Goal: Information Seeking & Learning: Learn about a topic

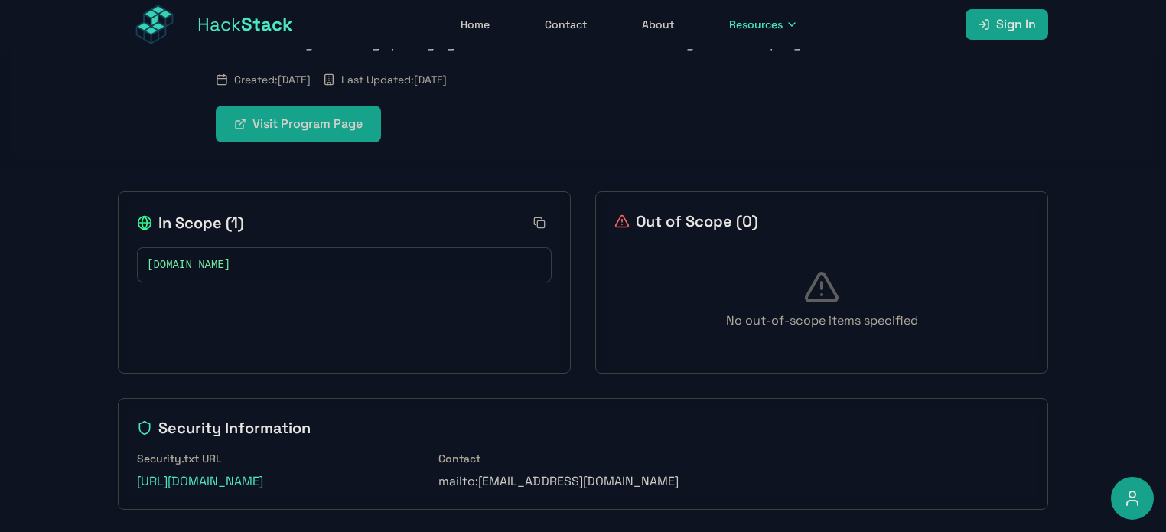
scroll to position [174, 0]
click at [233, 262] on div "[DOMAIN_NAME]" at bounding box center [344, 263] width 395 height 15
click at [183, 262] on span "[DOMAIN_NAME]" at bounding box center [188, 263] width 83 height 15
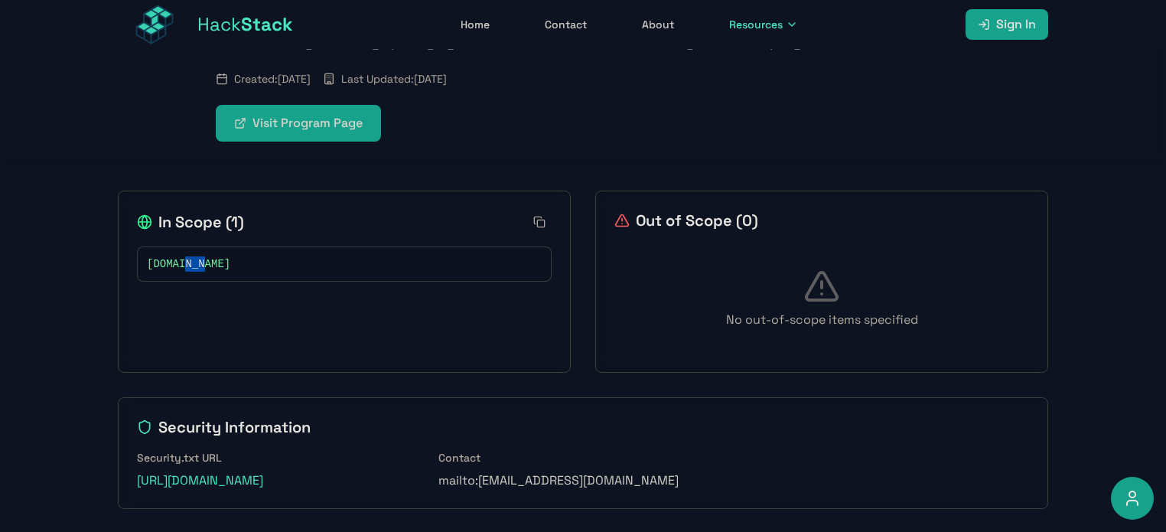
click at [183, 262] on span "[DOMAIN_NAME]" at bounding box center [188, 263] width 83 height 15
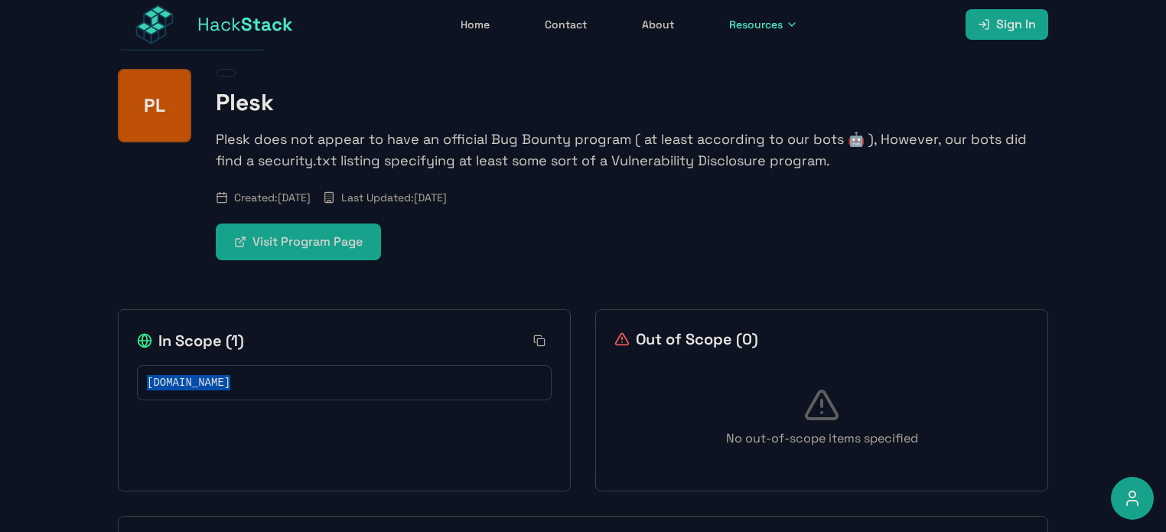
scroll to position [0, 0]
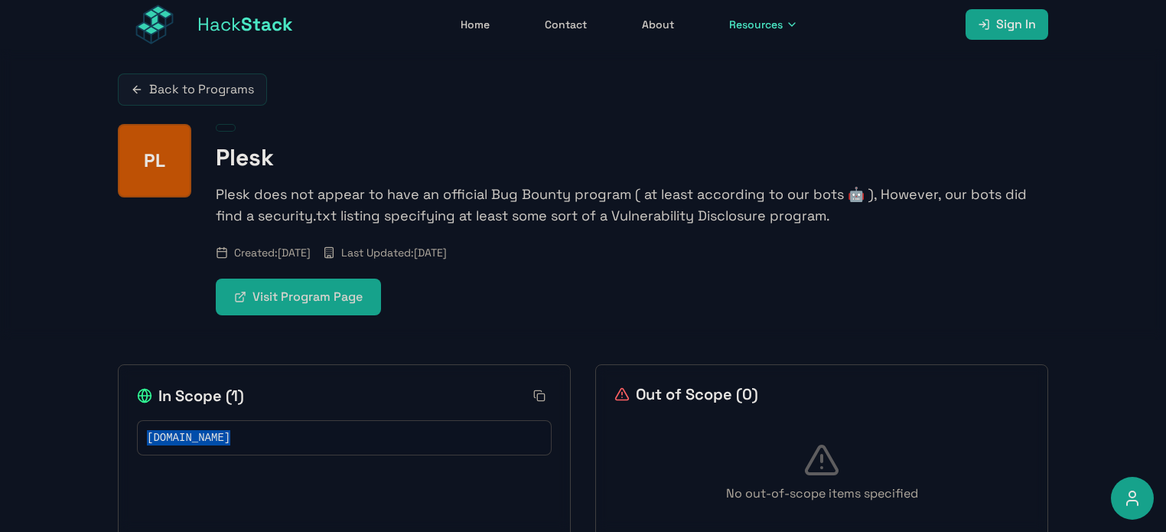
click at [783, 24] on button "Resources" at bounding box center [763, 25] width 87 height 28
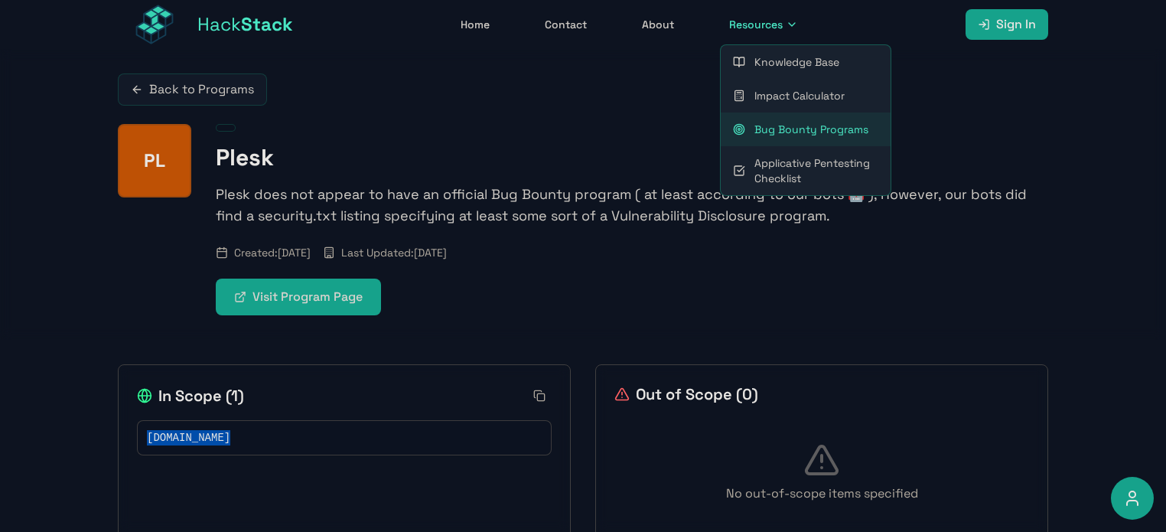
click at [235, 88] on link "Back to Programs" at bounding box center [192, 89] width 149 height 32
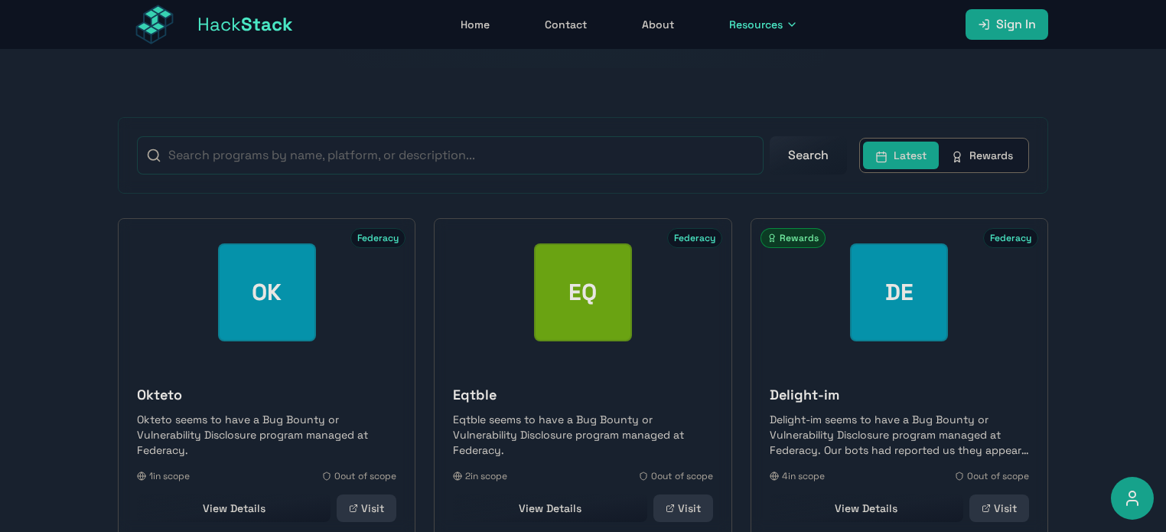
click at [994, 150] on button "Rewards" at bounding box center [981, 155] width 86 height 28
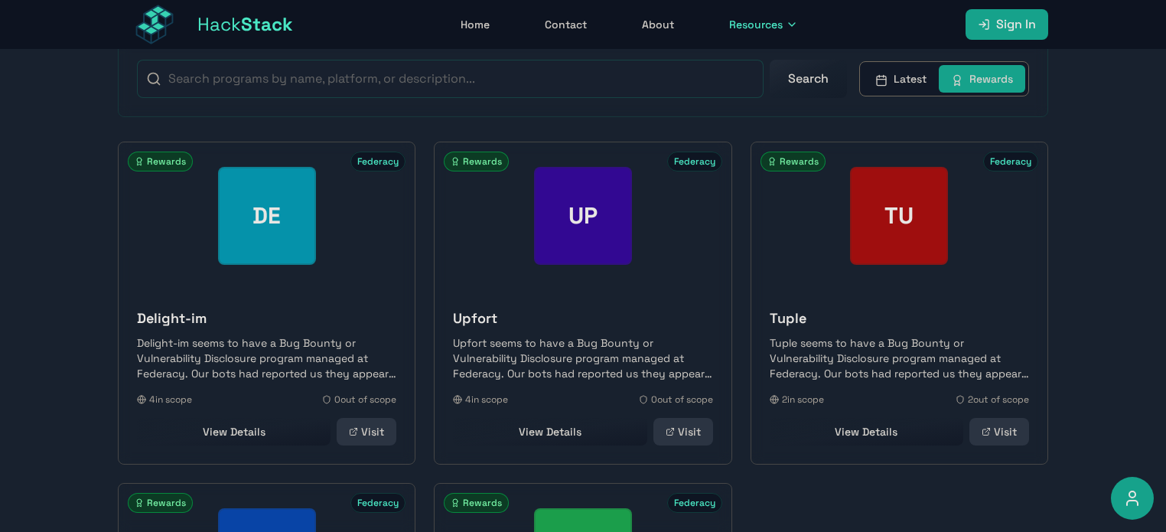
click at [909, 73] on button "Latest" at bounding box center [901, 79] width 76 height 28
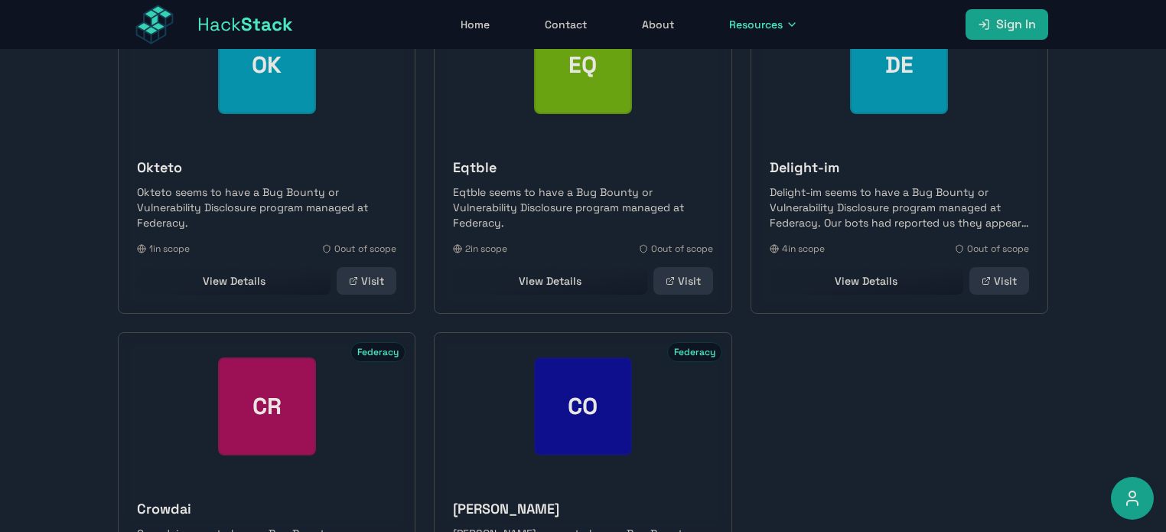
scroll to position [507, 0]
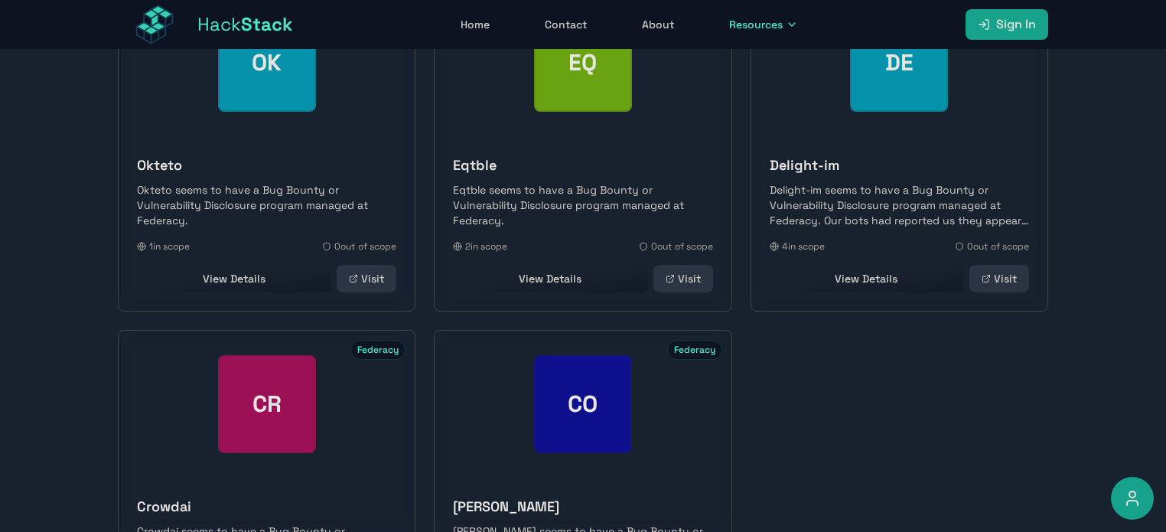
click at [368, 288] on link "Visit" at bounding box center [366, 279] width 60 height 28
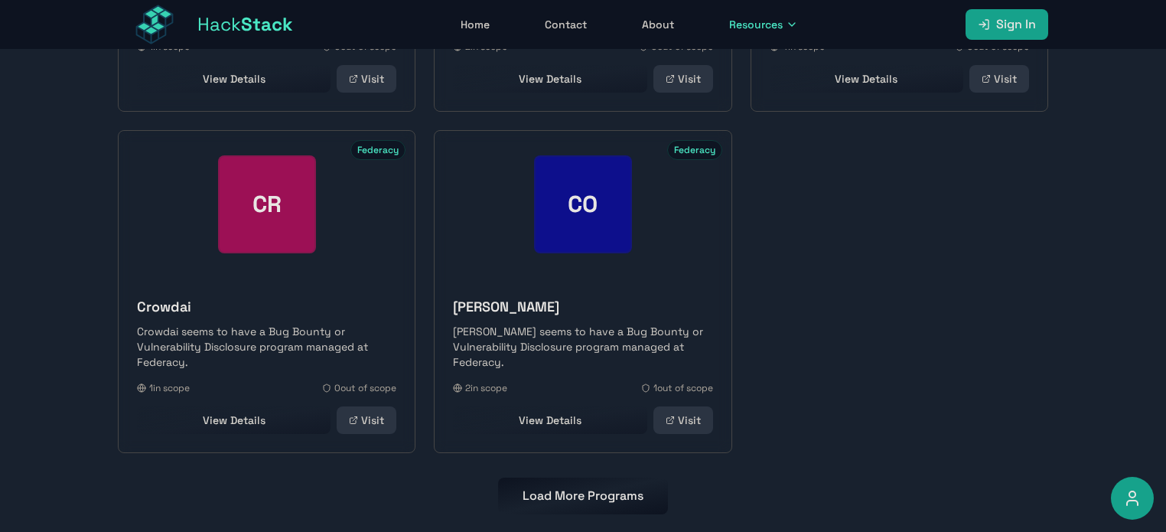
scroll to position [736, 0]
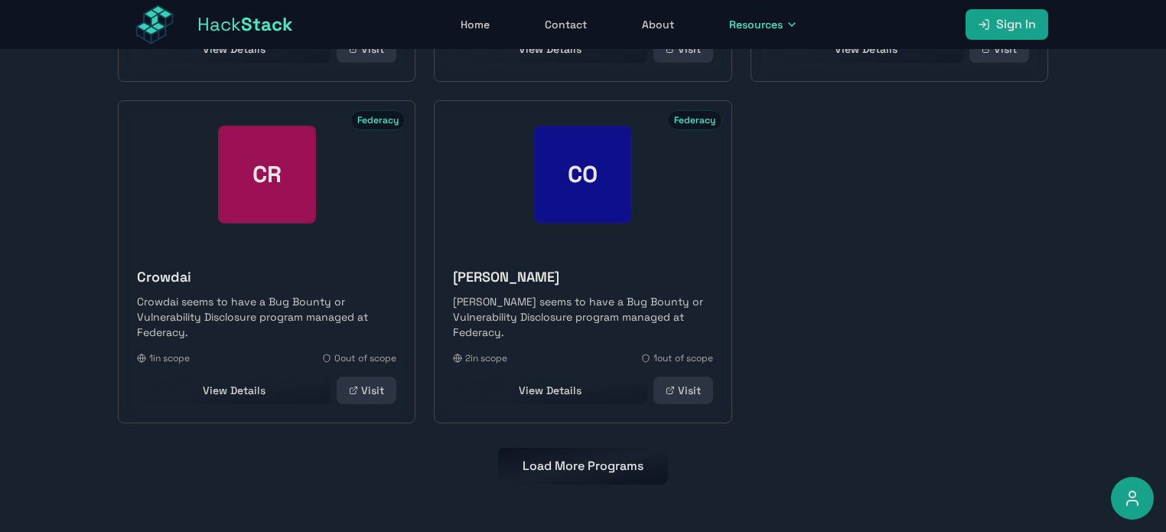
click at [691, 382] on link "Visit" at bounding box center [683, 390] width 60 height 28
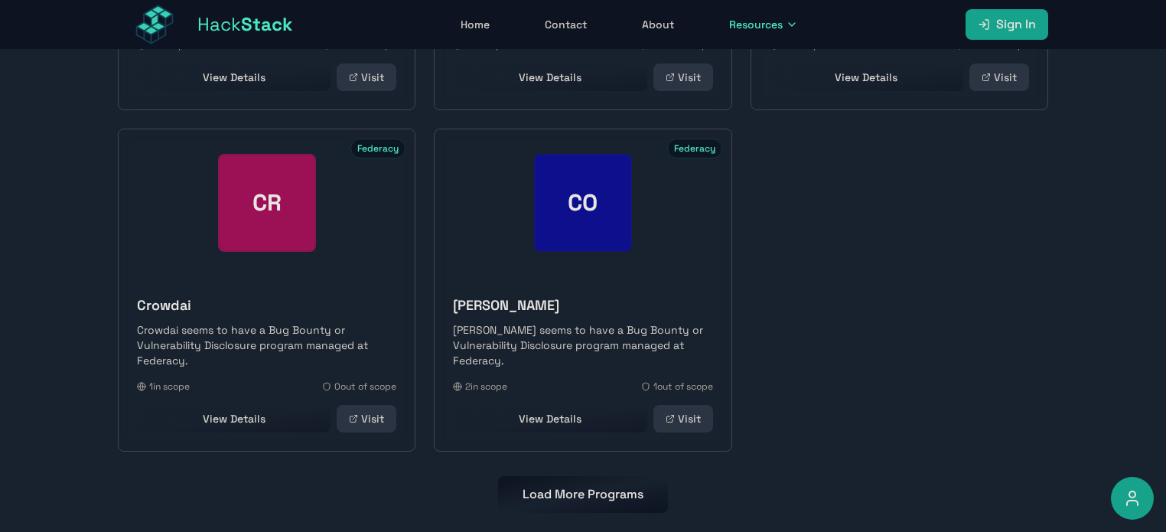
scroll to position [660, 0]
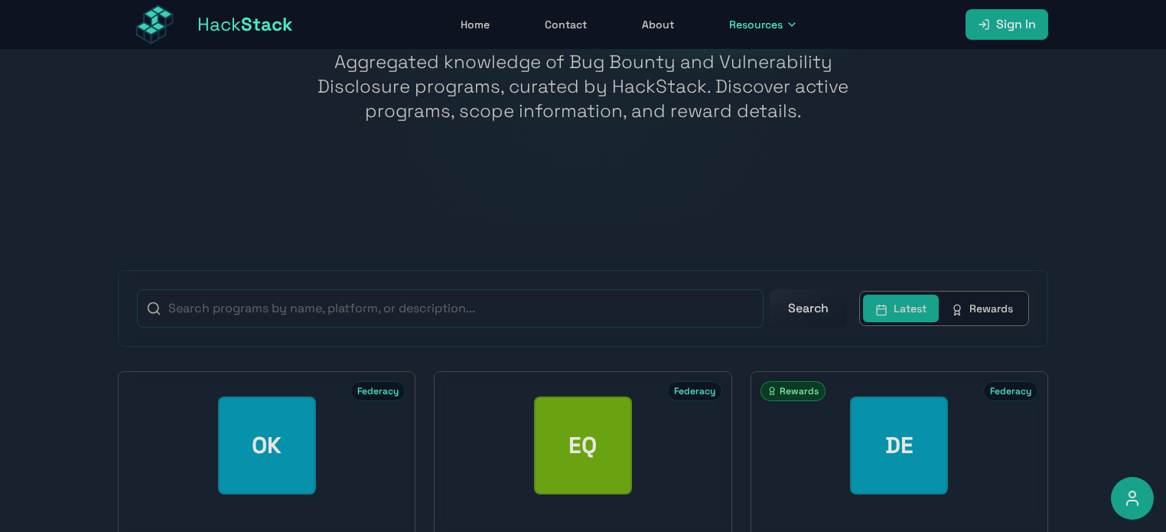
click at [985, 304] on button "Rewards" at bounding box center [981, 308] width 86 height 28
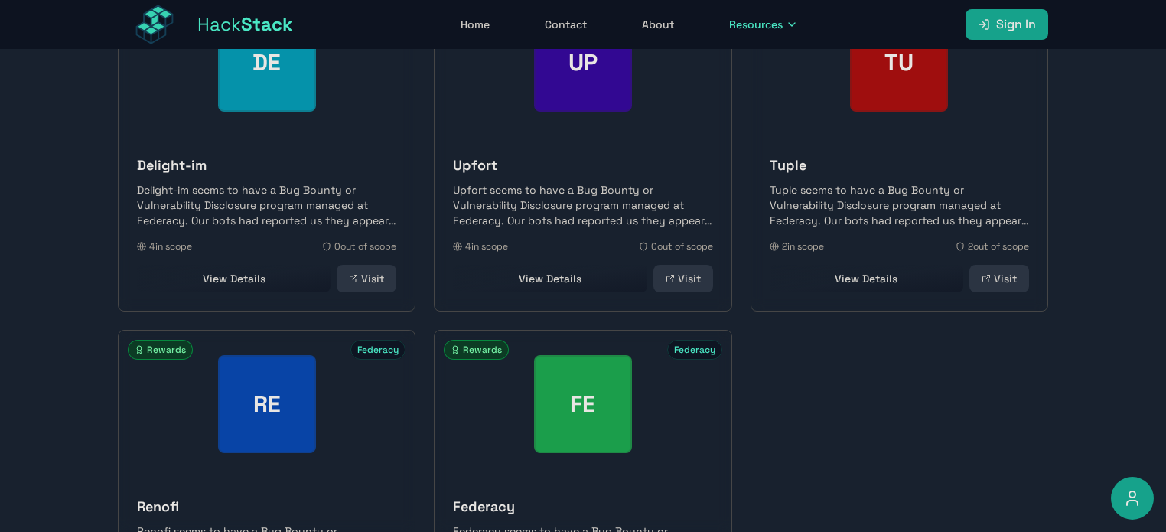
scroll to position [736, 0]
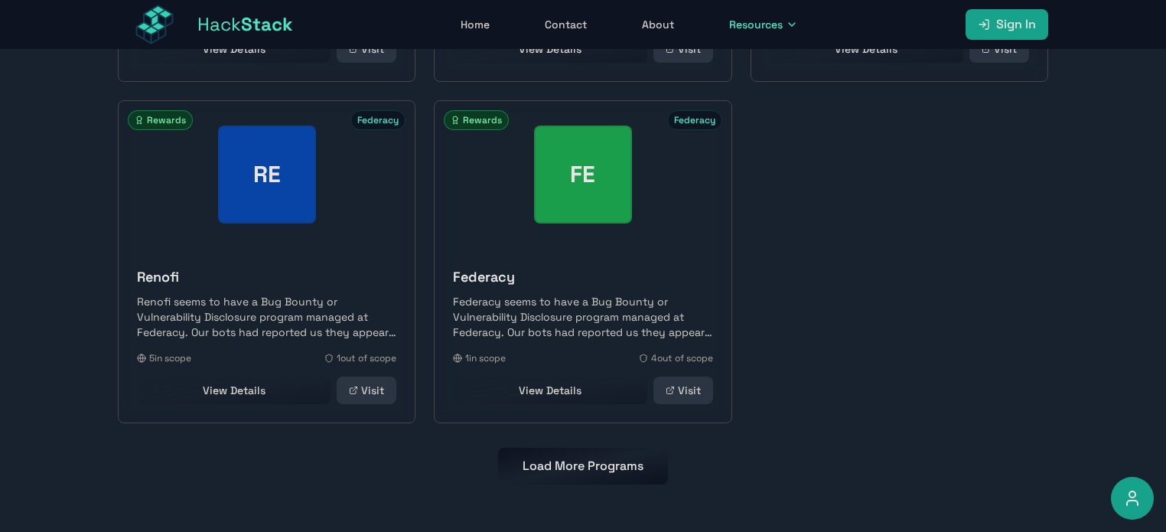
click at [590, 459] on button "Load More Programs" at bounding box center [583, 465] width 170 height 37
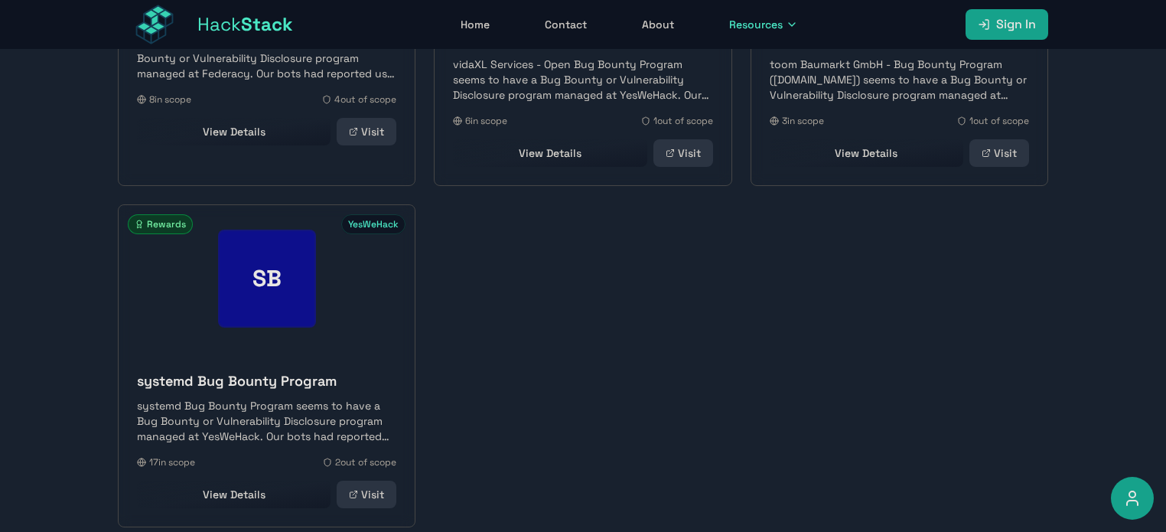
scroll to position [1348, 0]
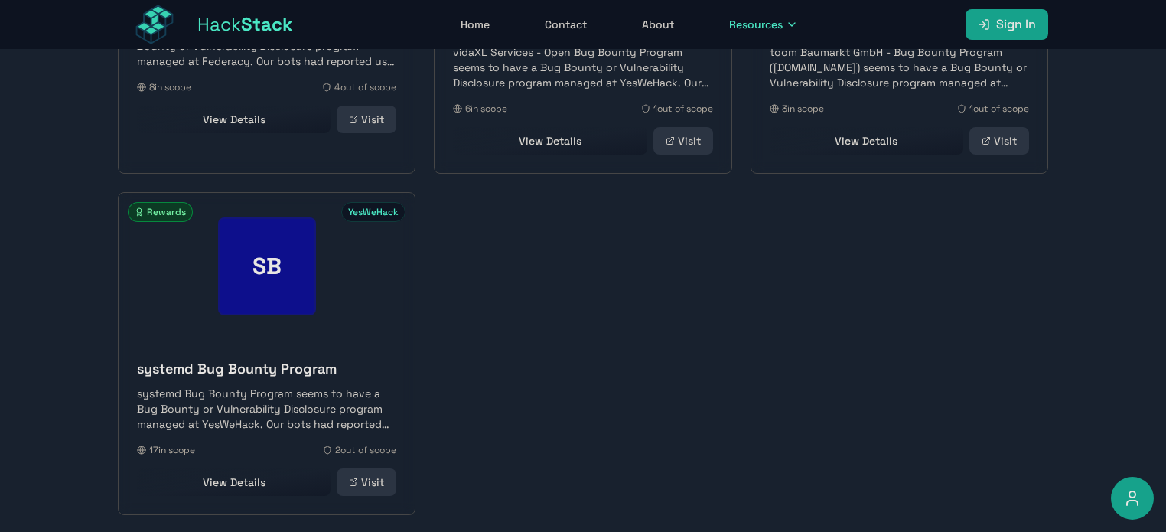
click at [380, 485] on link "Visit" at bounding box center [366, 482] width 60 height 28
click at [208, 373] on h3 "systemd Bug Bounty Program" at bounding box center [266, 368] width 259 height 21
copy h3 "systemd Bug Bounty Program"
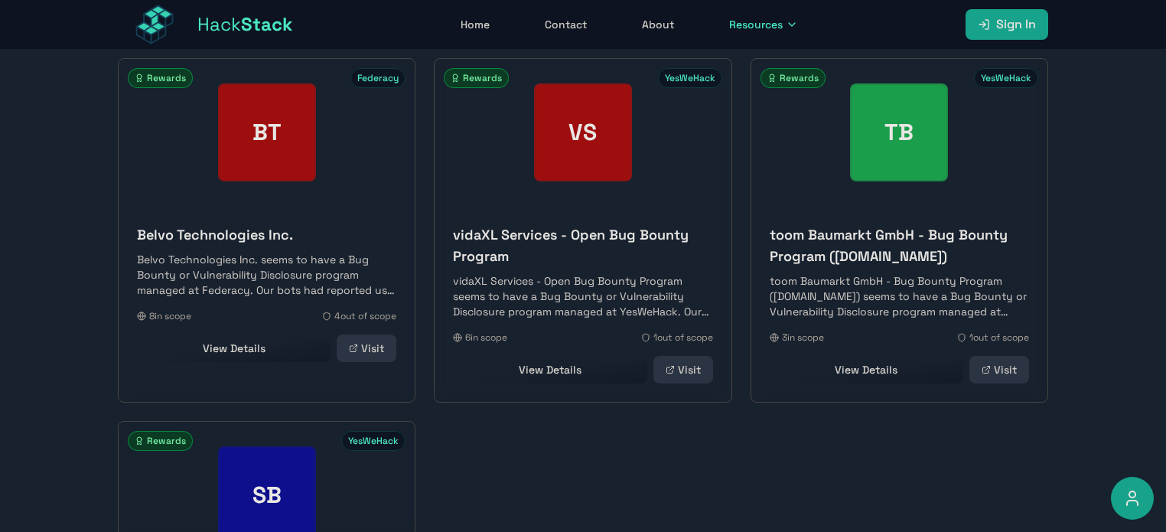
scroll to position [1119, 0]
click at [467, 239] on h3 "vidaXL Services - Open Bug Bounty Program" at bounding box center [582, 246] width 259 height 43
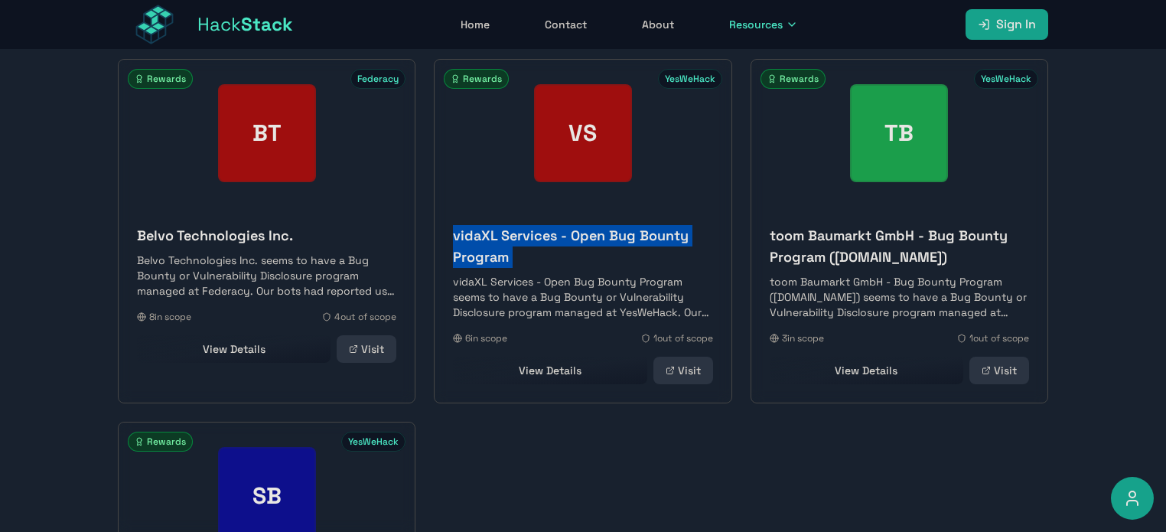
click at [467, 239] on h3 "vidaXL Services - Open Bug Bounty Program" at bounding box center [582, 246] width 259 height 43
copy h3 "vidaXL Services - Open Bug Bounty Program"
click at [367, 350] on link "Visit" at bounding box center [366, 349] width 60 height 28
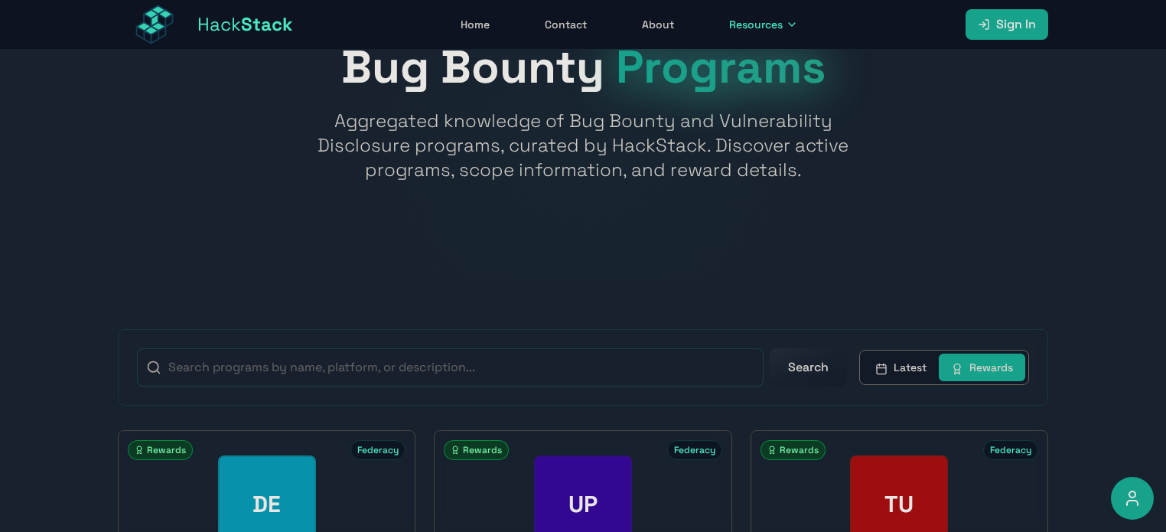
scroll to position [48, 0]
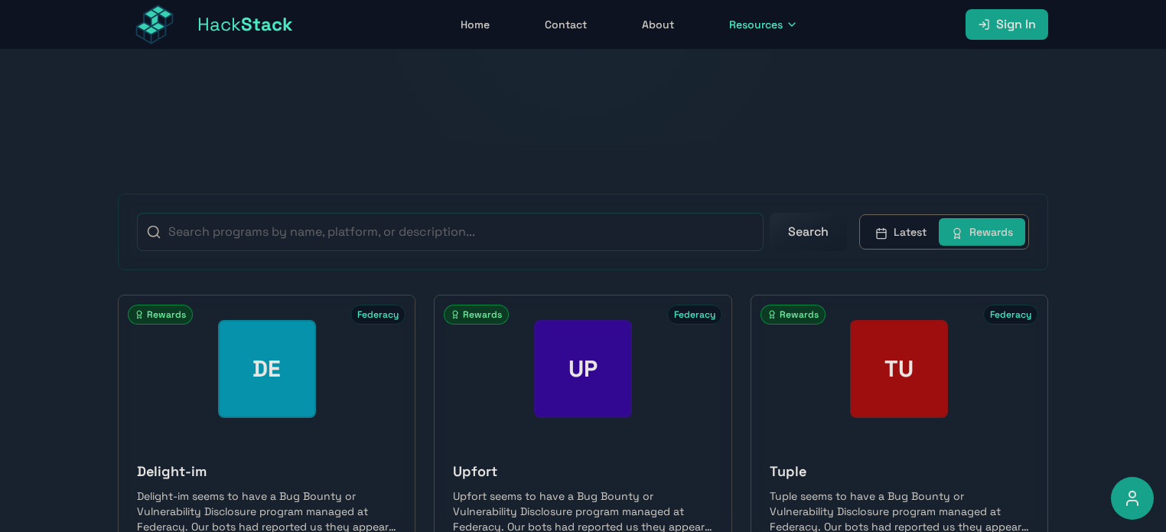
click at [896, 237] on button "Latest" at bounding box center [901, 232] width 76 height 28
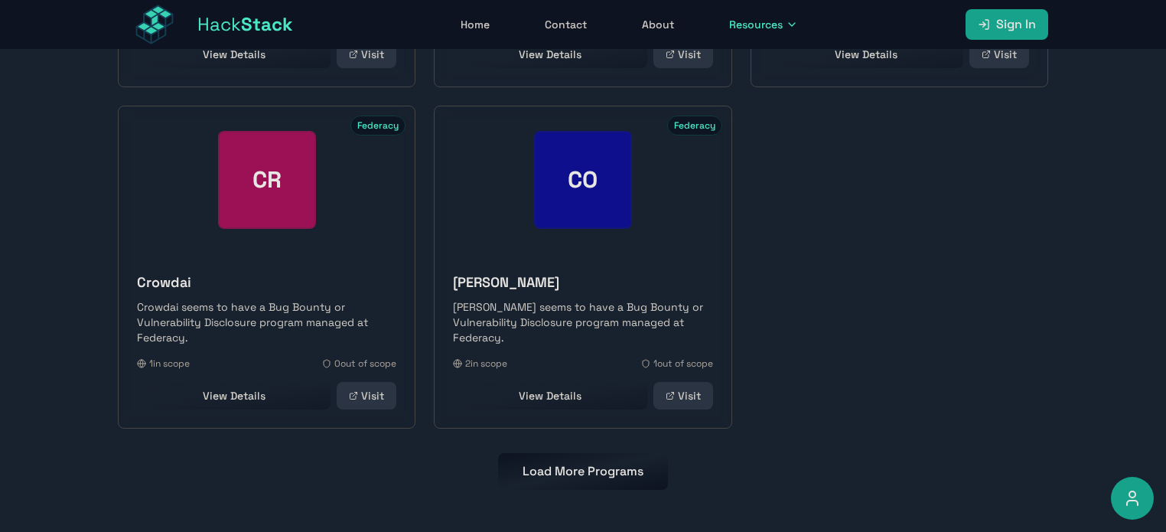
scroll to position [736, 0]
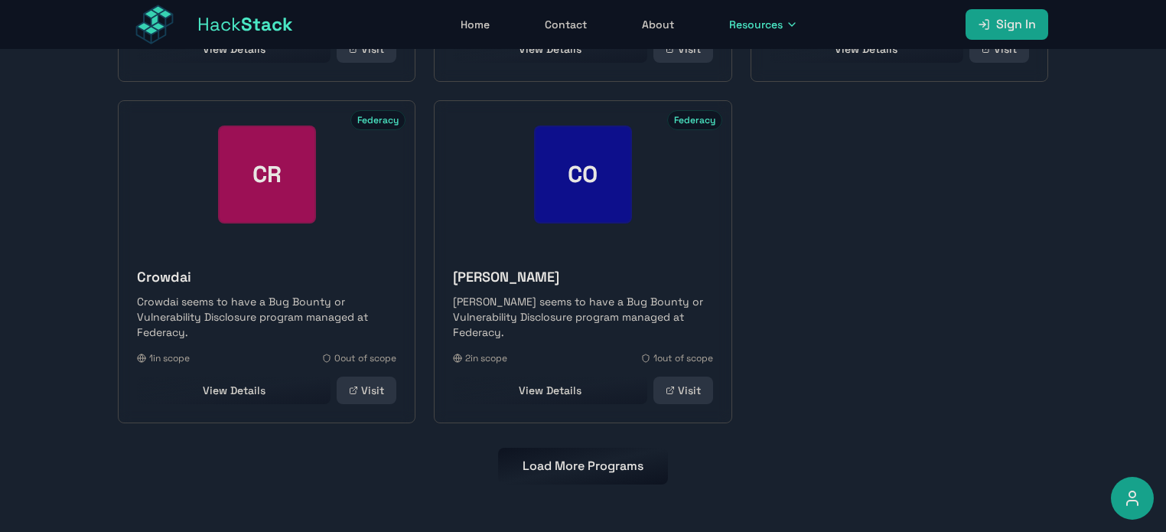
click at [616, 465] on button "Load More Programs" at bounding box center [583, 465] width 170 height 37
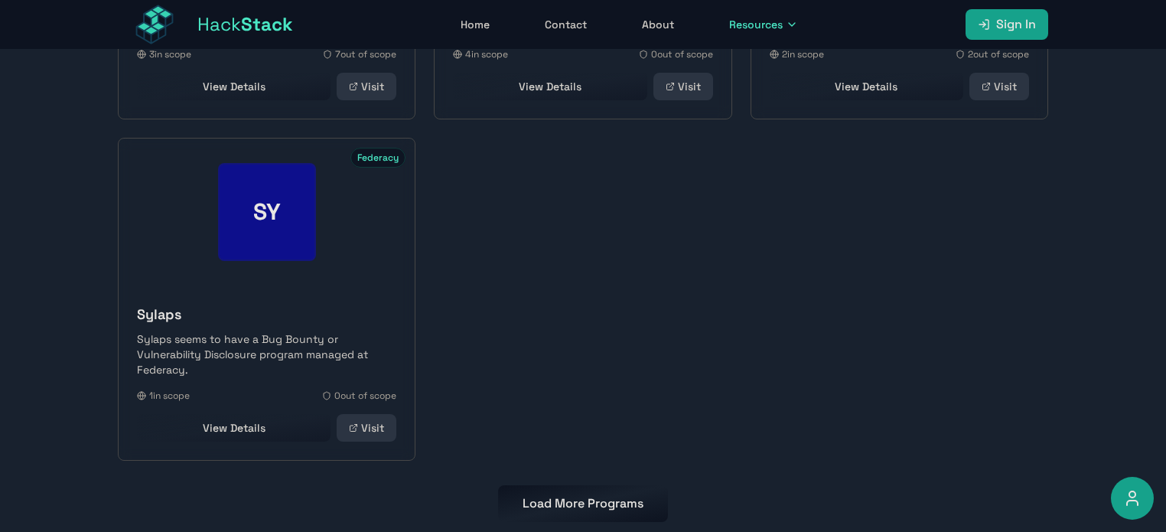
scroll to position [1418, 0]
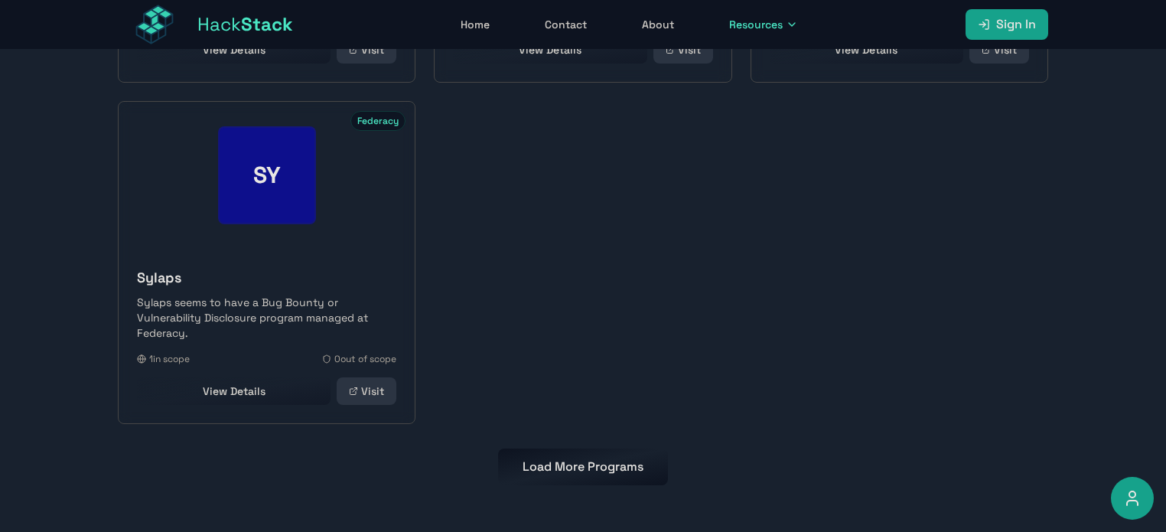
click at [572, 464] on button "Load More Programs" at bounding box center [583, 466] width 170 height 37
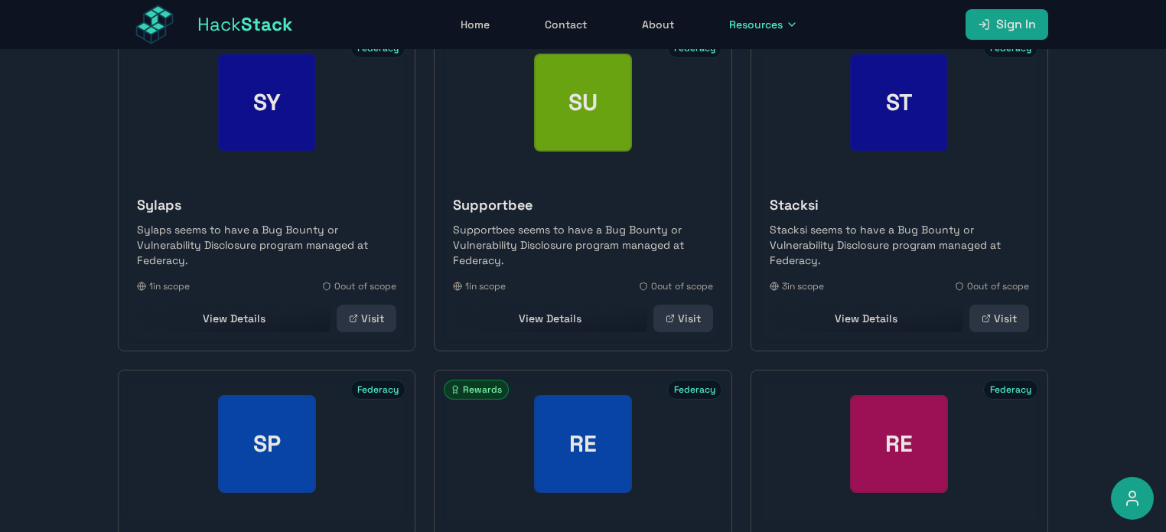
scroll to position [1453, 0]
